Goal: Task Accomplishment & Management: Manage account settings

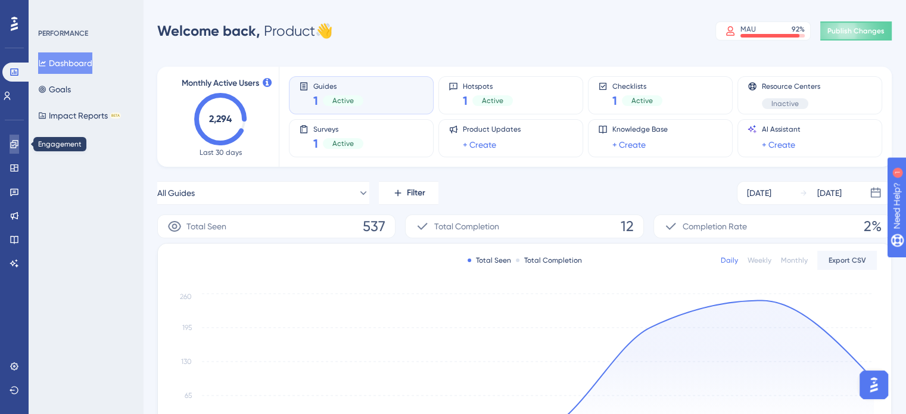
click at [14, 146] on icon at bounding box center [15, 144] width 10 height 10
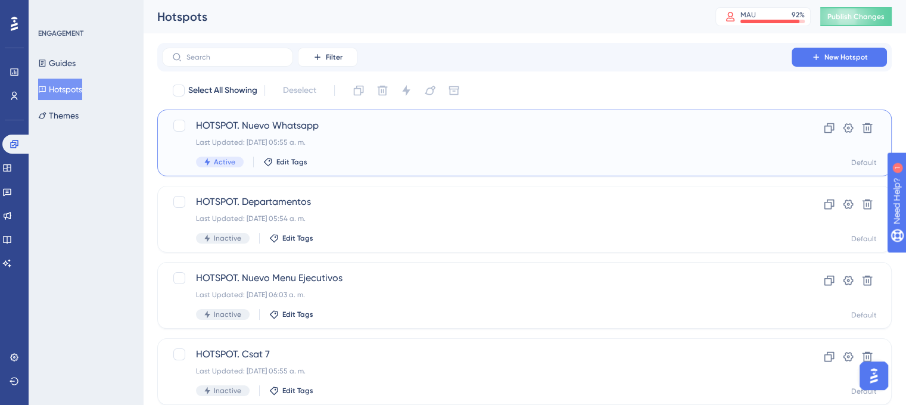
click at [379, 148] on div "HOTSPOT. Nuevo Whatsapp Last Updated: [DATE] 05:55 a. m. Active Edit Tags" at bounding box center [476, 142] width 561 height 49
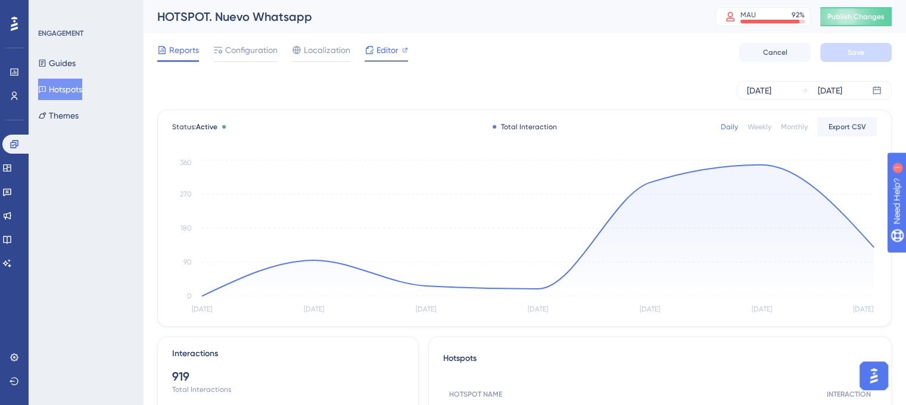
click at [391, 45] on span "Editor" at bounding box center [387, 50] width 22 height 14
click at [255, 52] on span "Configuration" at bounding box center [251, 50] width 52 height 14
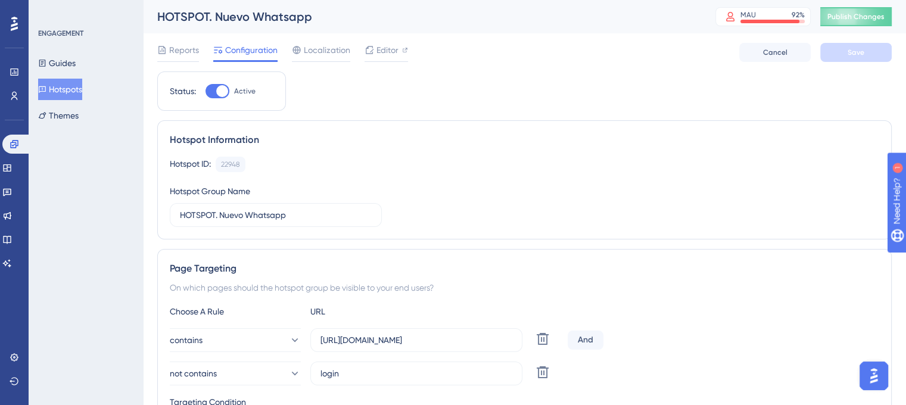
click at [220, 91] on div at bounding box center [222, 91] width 12 height 12
click at [205, 91] on input "Active" at bounding box center [205, 91] width 1 height 1
checkbox input "false"
click at [853, 45] on button "Save" at bounding box center [855, 52] width 71 height 19
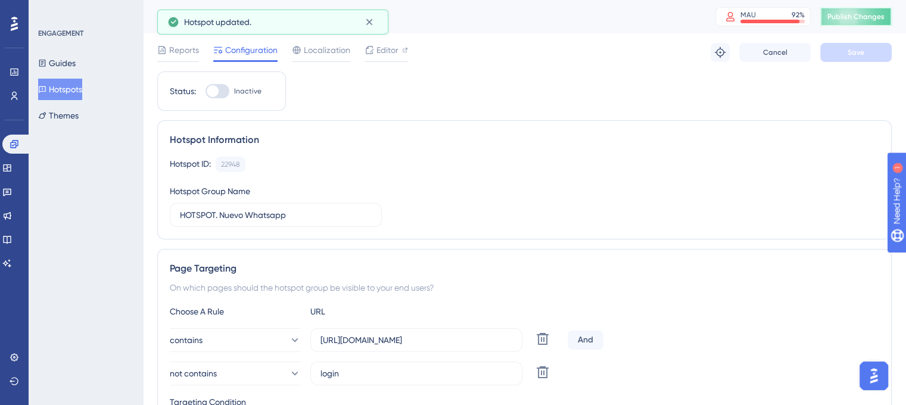
click at [865, 13] on span "Publish Changes" at bounding box center [855, 17] width 57 height 10
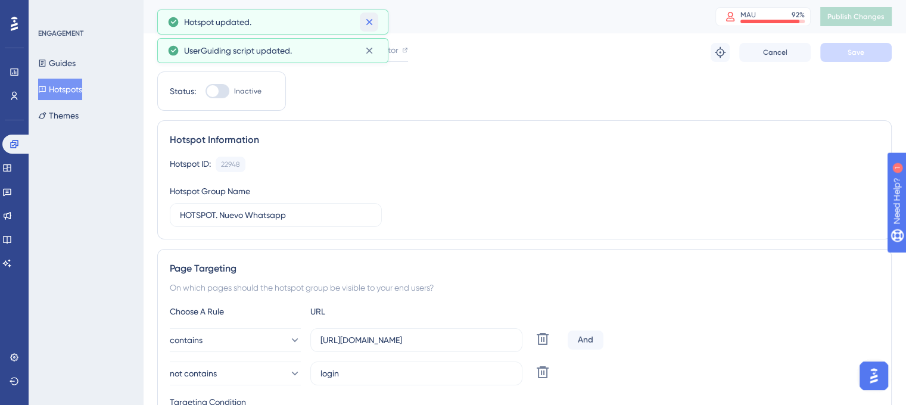
click at [374, 16] on icon at bounding box center [369, 22] width 12 height 12
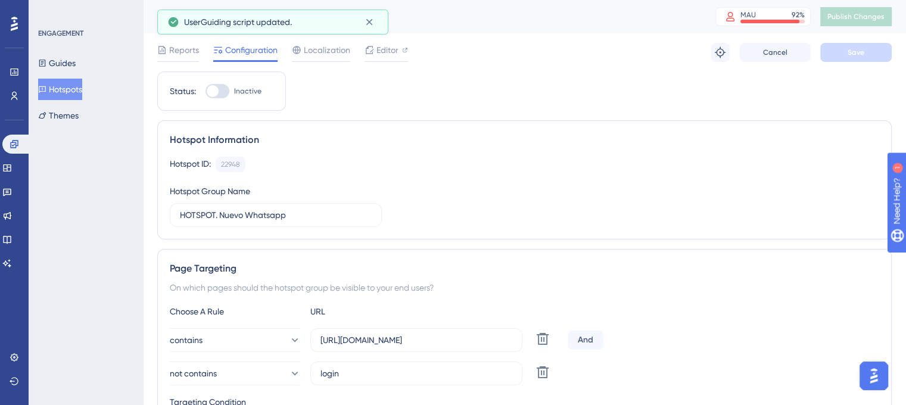
click at [374, 24] on icon at bounding box center [369, 22] width 12 height 12
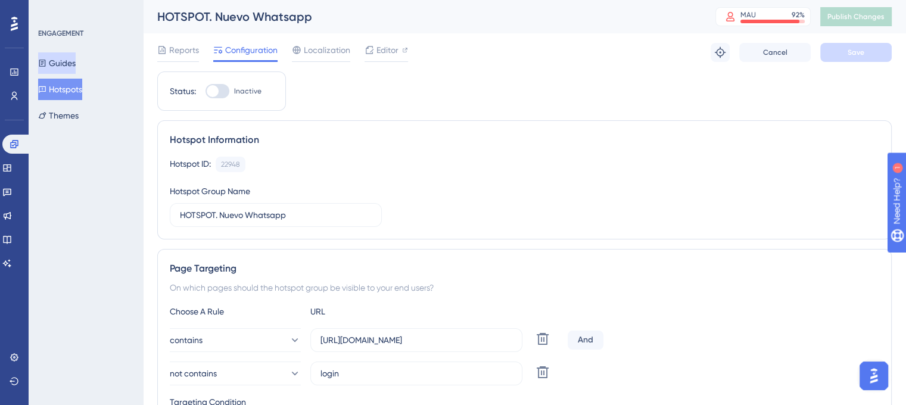
click at [76, 65] on button "Guides" at bounding box center [57, 62] width 38 height 21
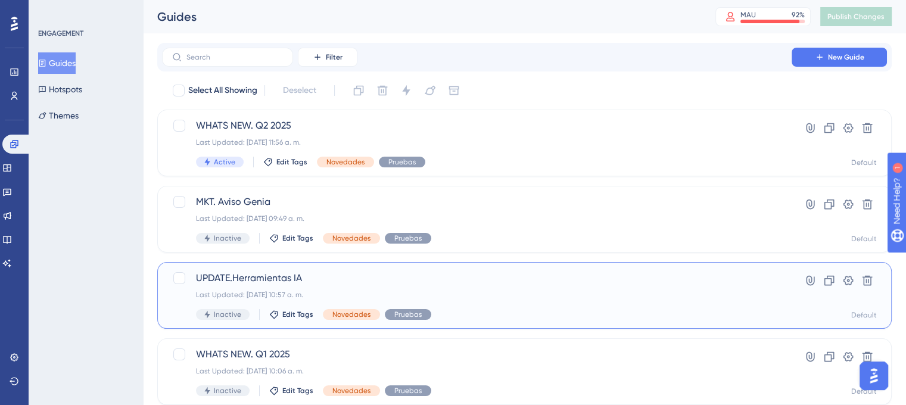
click at [380, 288] on div "UPDATE.Herramientas IA Last Updated: [DATE] 10:57 a. m. Inactive Edit Tags Nove…" at bounding box center [476, 295] width 561 height 49
